Goal: Task Accomplishment & Management: Manage account settings

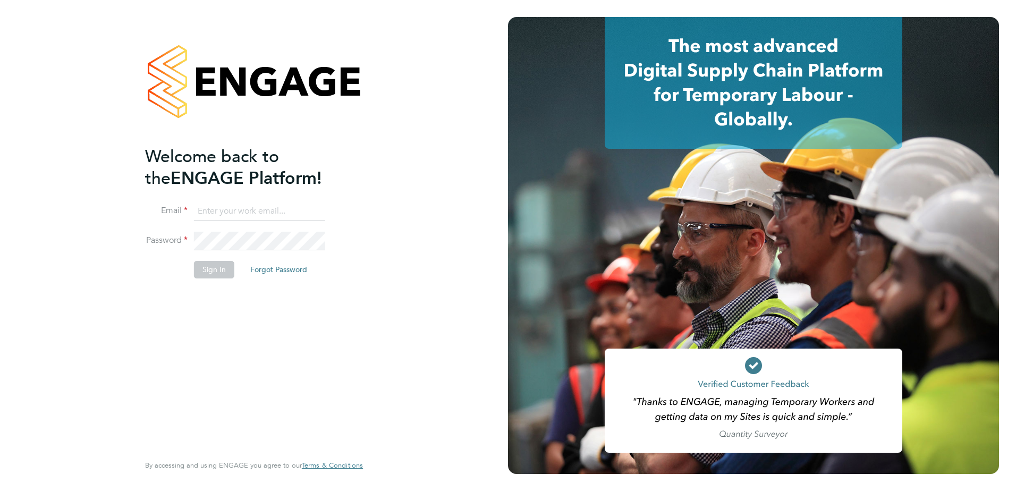
type input "[PERSON_NAME][EMAIL_ADDRESS][DOMAIN_NAME]"
click at [212, 272] on button "Sign In" at bounding box center [214, 269] width 40 height 17
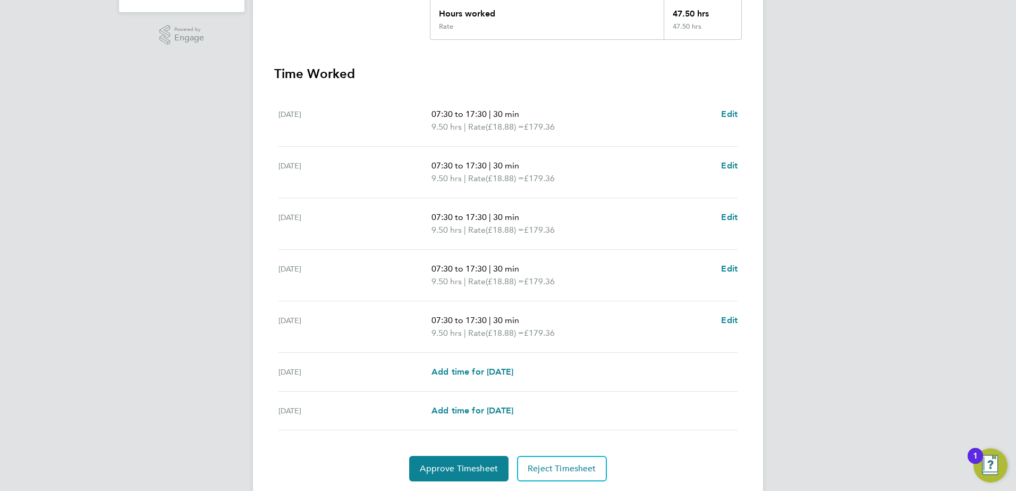
scroll to position [285, 0]
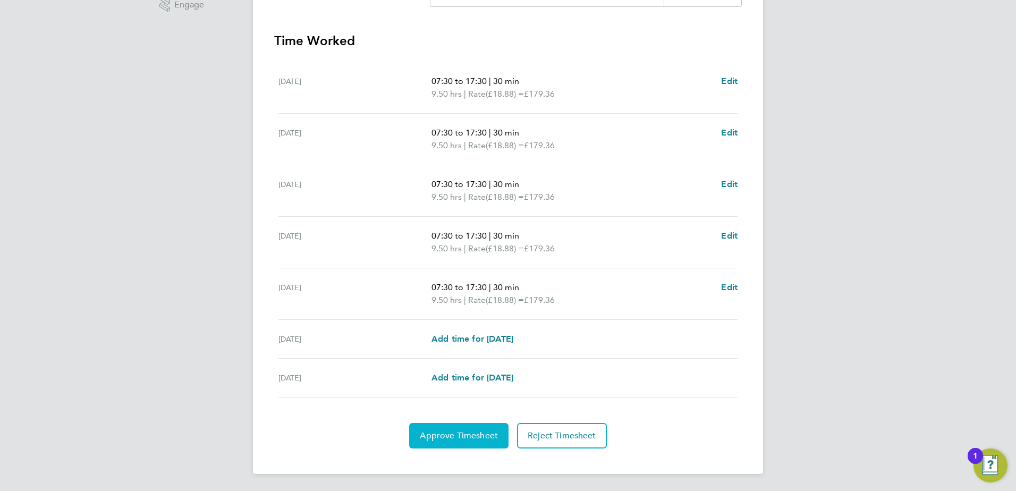
click at [473, 438] on span "Approve Timesheet" at bounding box center [459, 435] width 78 height 11
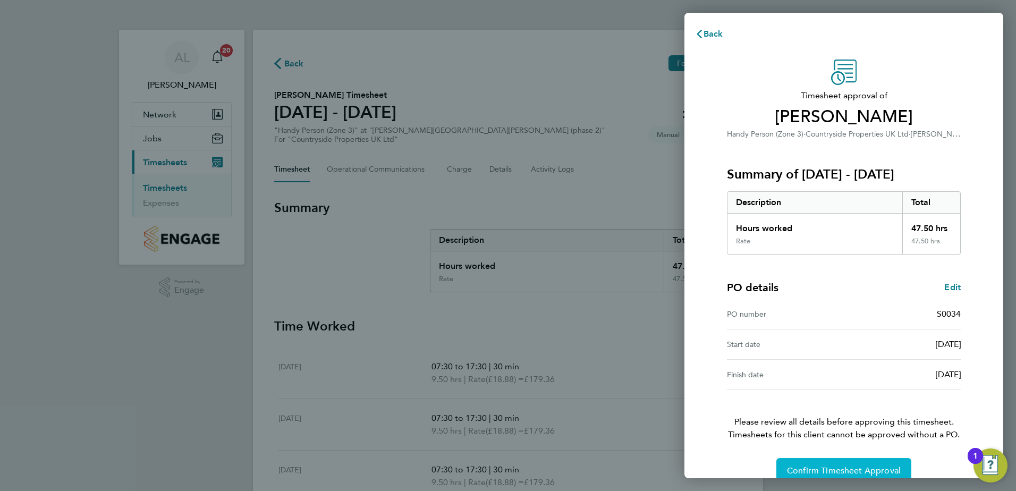
click at [845, 464] on button "Confirm Timesheet Approval" at bounding box center [843, 470] width 135 height 25
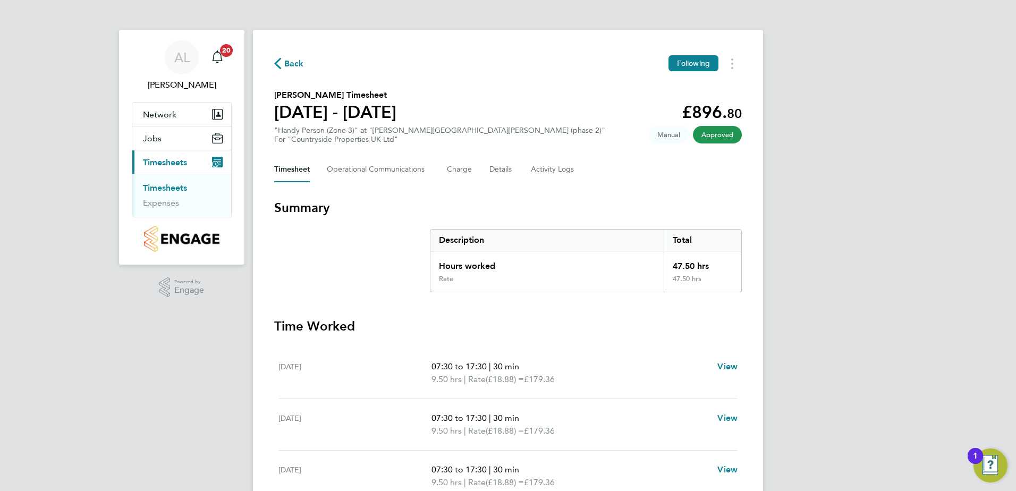
click at [171, 185] on link "Timesheets" at bounding box center [165, 188] width 44 height 10
